Goal: Information Seeking & Learning: Learn about a topic

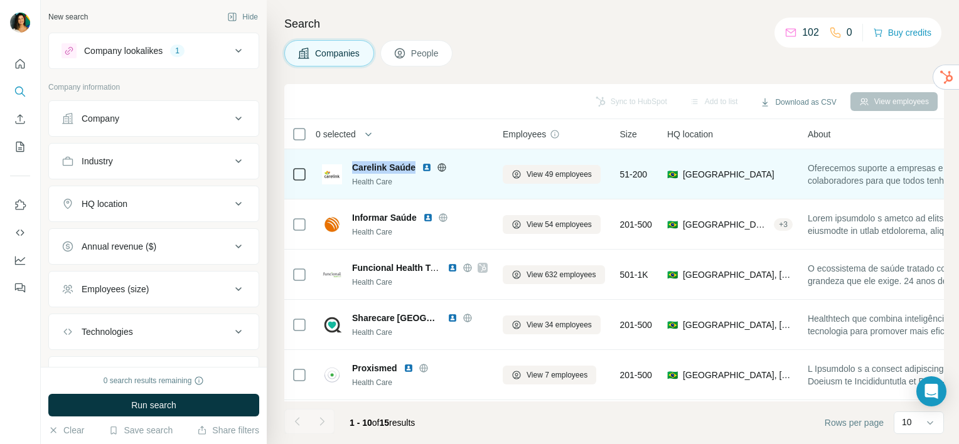
drag, startPoint x: 353, startPoint y: 166, endPoint x: 418, endPoint y: 163, distance: 64.8
click at [418, 163] on div "Carelink Saúde" at bounding box center [420, 167] width 136 height 13
copy span "Carelink Saúde"
drag, startPoint x: 440, startPoint y: 169, endPoint x: 489, endPoint y: 161, distance: 49.5
click at [489, 161] on td "Carelink Saúde Health Care" at bounding box center [404, 174] width 181 height 50
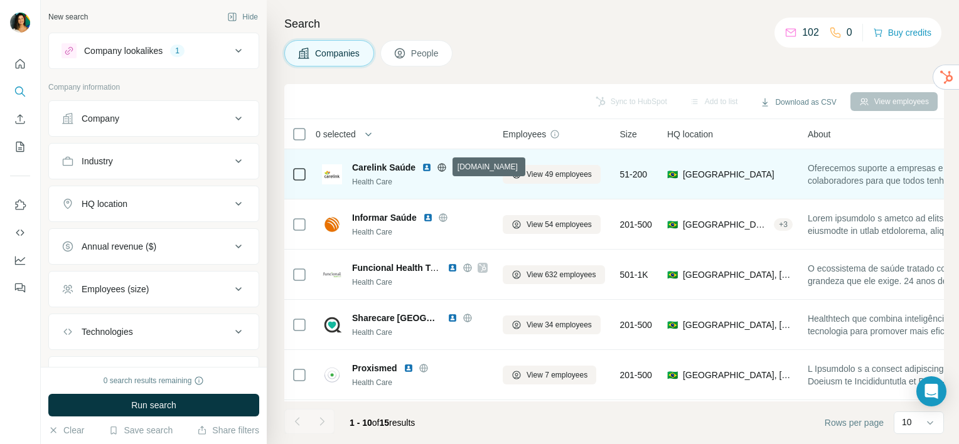
click at [442, 171] on icon at bounding box center [442, 168] width 10 height 10
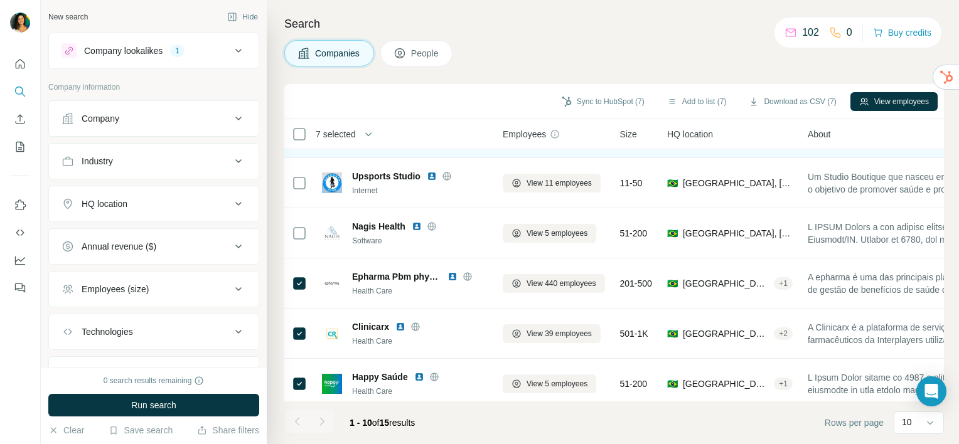
scroll to position [256, 0]
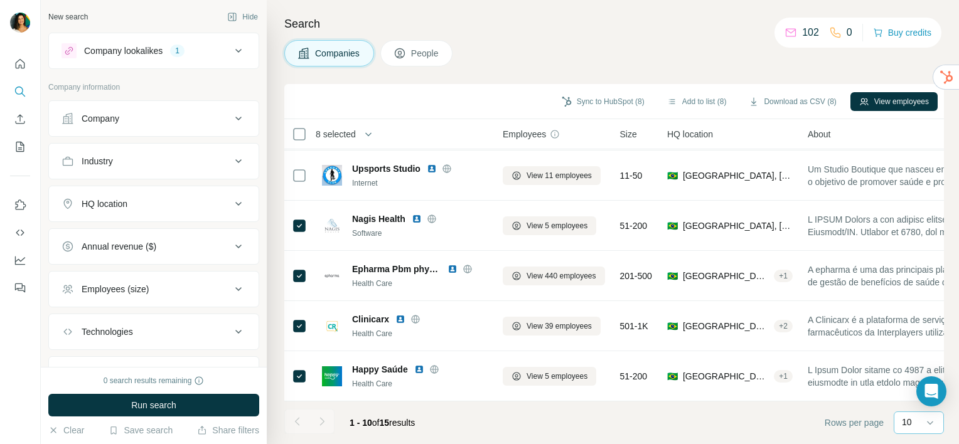
click at [911, 425] on div "10" at bounding box center [917, 422] width 31 height 13
click at [911, 350] on p "40" at bounding box center [910, 349] width 10 height 13
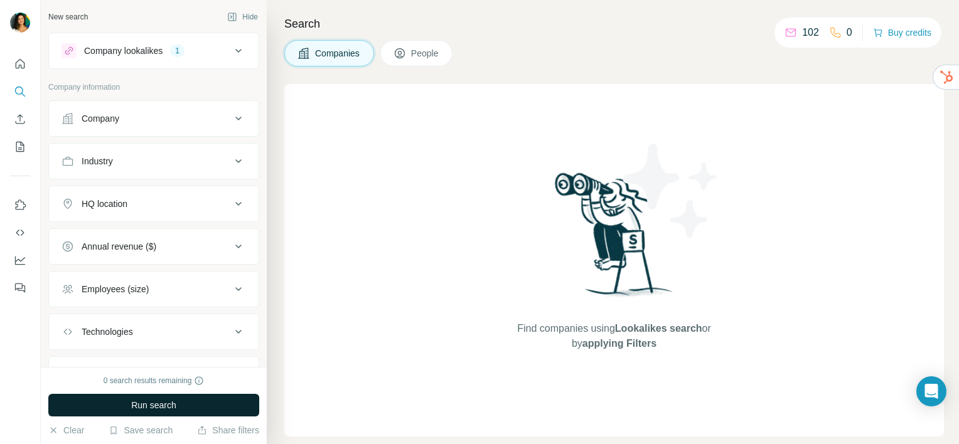
click at [215, 412] on button "Run search" at bounding box center [153, 405] width 211 height 23
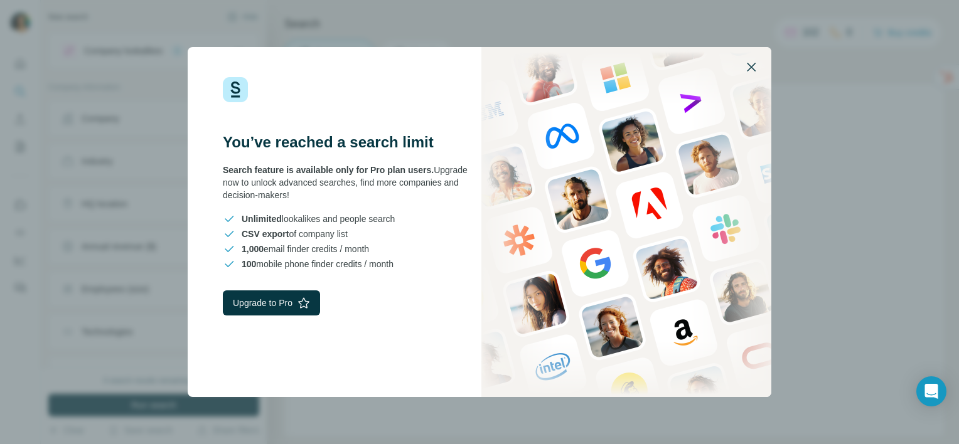
click at [751, 63] on icon "button" at bounding box center [751, 67] width 15 height 15
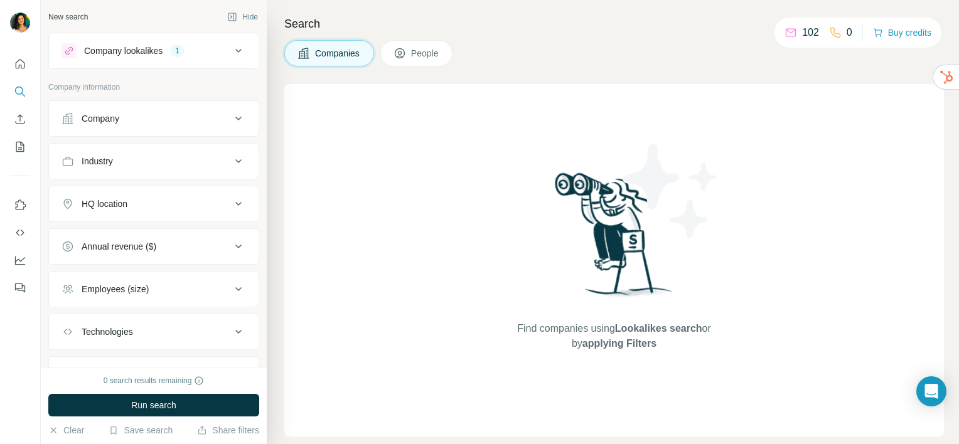
click at [143, 51] on div "Company lookalikes" at bounding box center [123, 51] width 78 height 13
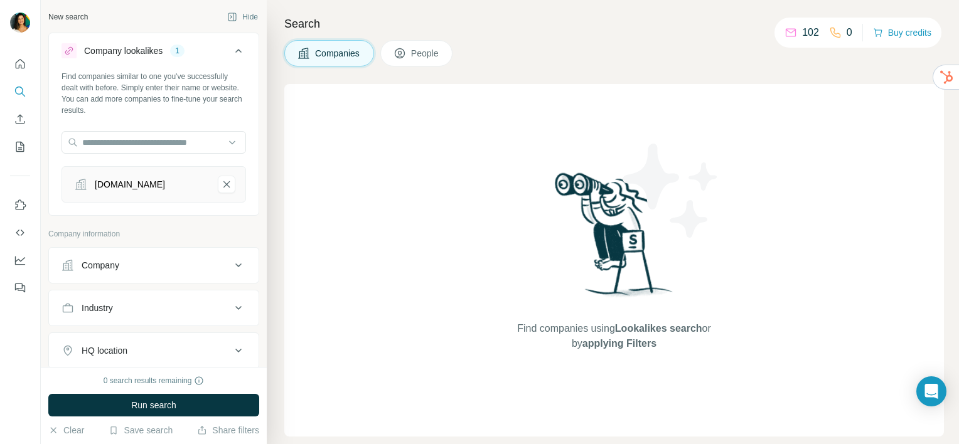
click at [143, 51] on div "Company lookalikes" at bounding box center [123, 51] width 78 height 13
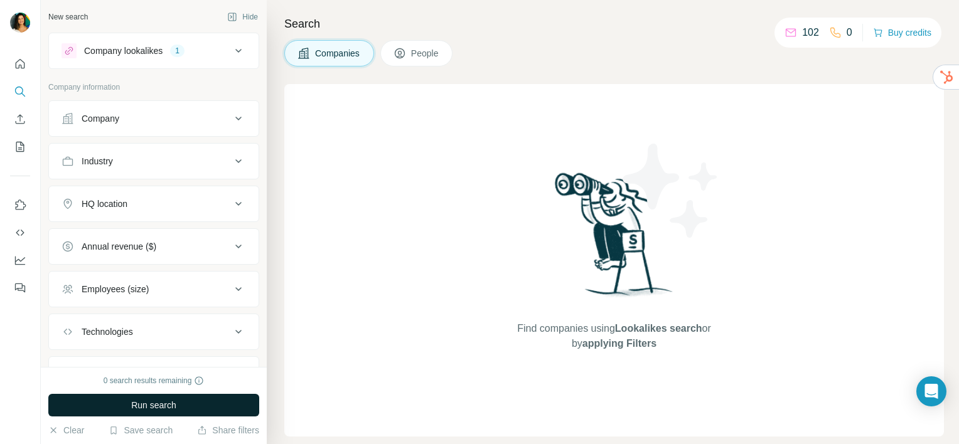
click at [149, 402] on span "Run search" at bounding box center [153, 405] width 45 height 13
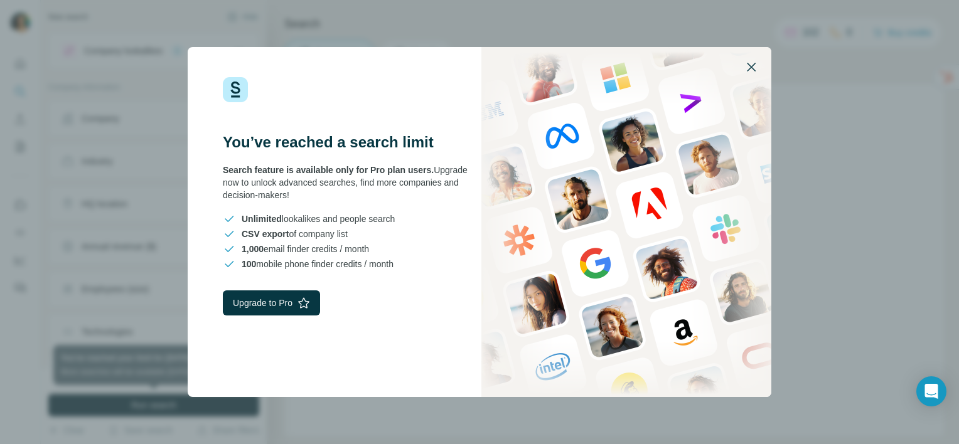
click at [745, 65] on icon "button" at bounding box center [751, 67] width 15 height 15
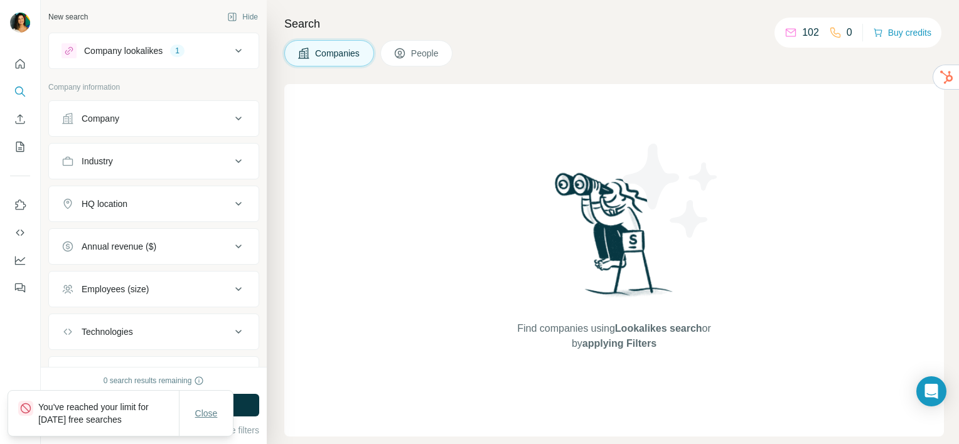
click at [208, 419] on span "Close" at bounding box center [206, 413] width 23 height 13
click at [198, 420] on button "Close" at bounding box center [206, 413] width 40 height 23
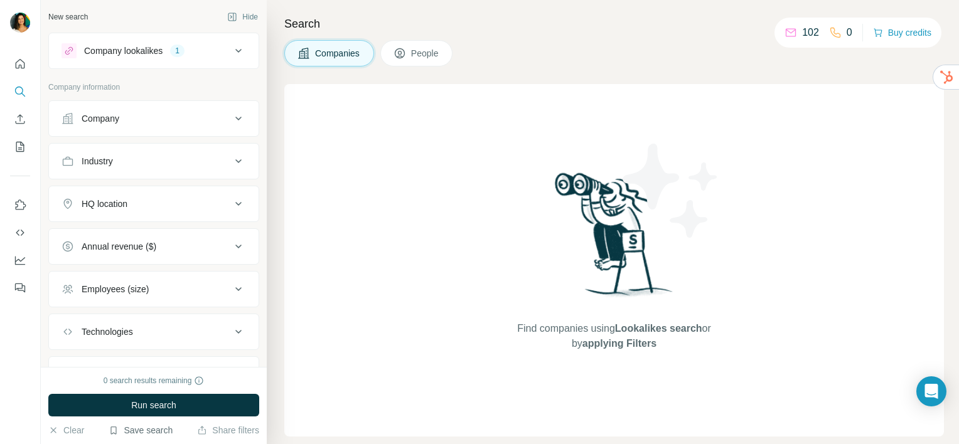
click at [146, 432] on button "Save search" at bounding box center [141, 430] width 64 height 13
click at [730, 299] on div "Find companies using Lookalikes search or by applying Filters" at bounding box center [614, 260] width 660 height 353
click at [20, 149] on icon "My lists" at bounding box center [21, 146] width 6 height 8
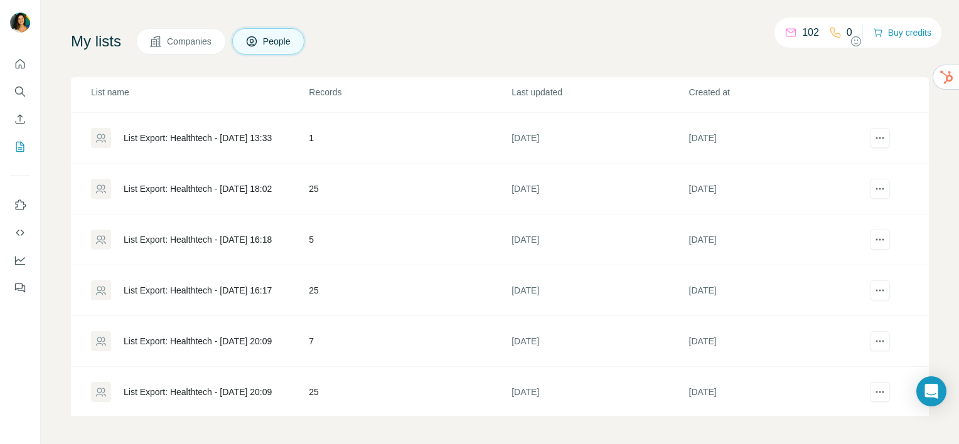
scroll to position [65, 0]
